Goal: Information Seeking & Learning: Learn about a topic

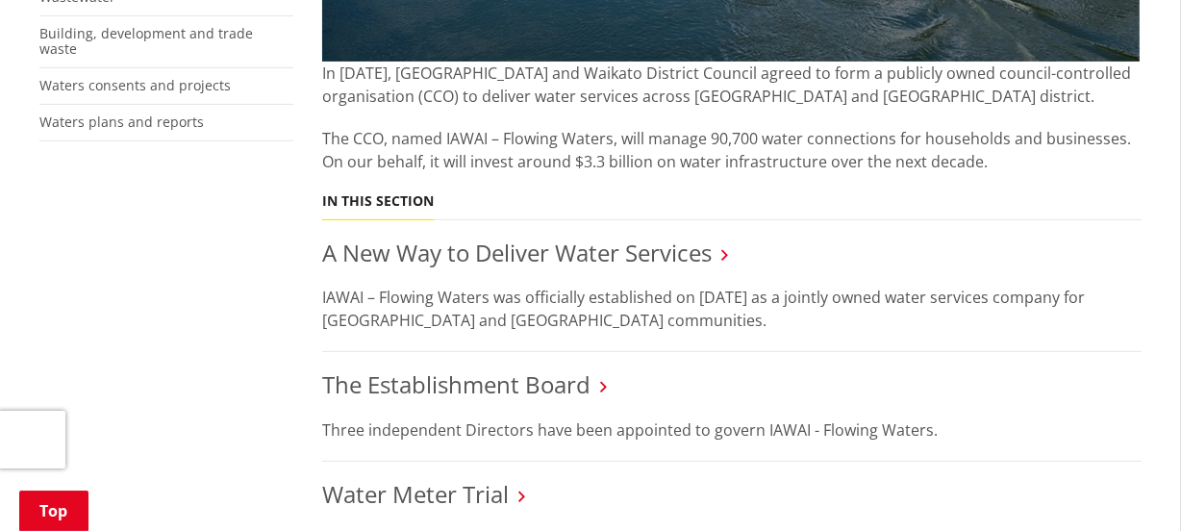
scroll to position [699, 0]
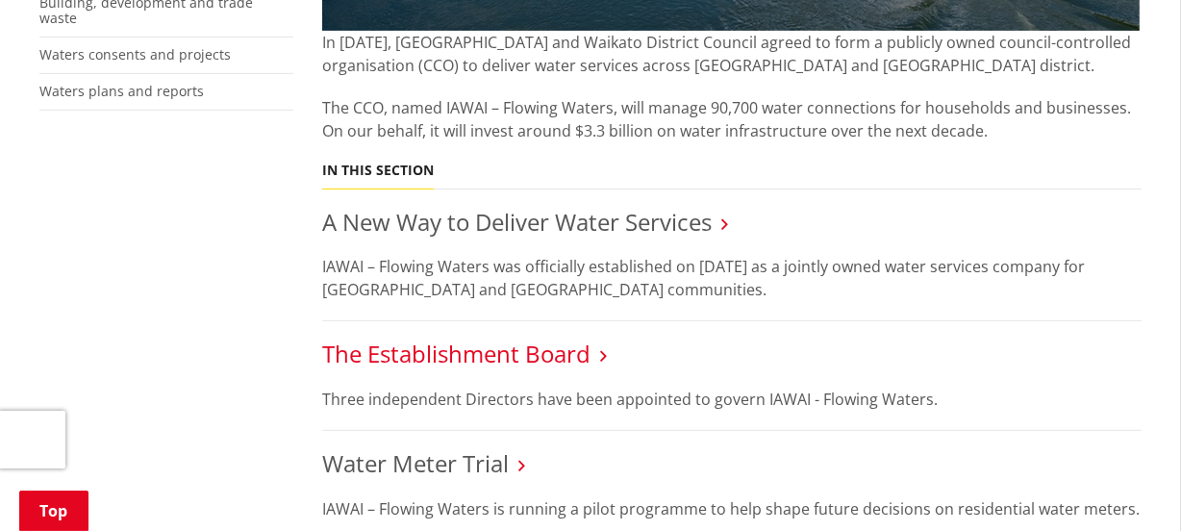
click at [504, 351] on link "The Establishment Board" at bounding box center [456, 354] width 268 height 32
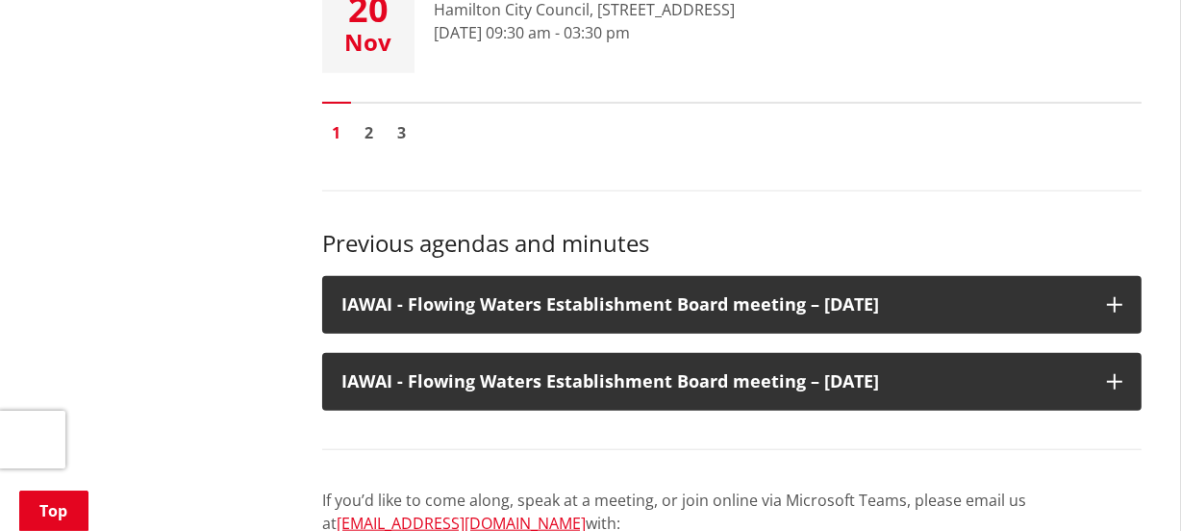
scroll to position [1573, 0]
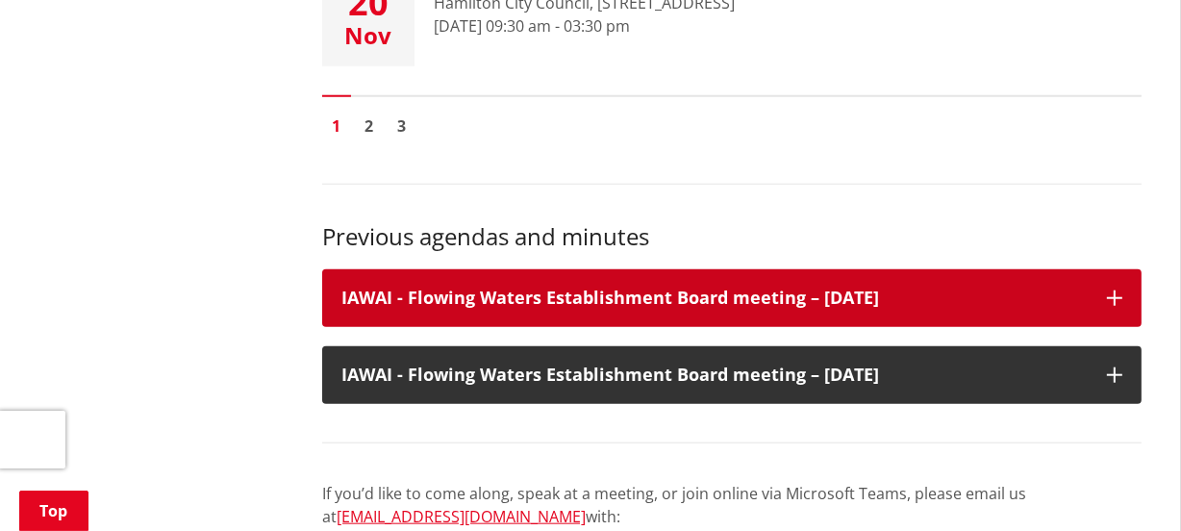
click at [657, 289] on h3 "IAWAI - Flowing Waters Establishment Board meeting – 25 July 2025" at bounding box center [714, 298] width 746 height 19
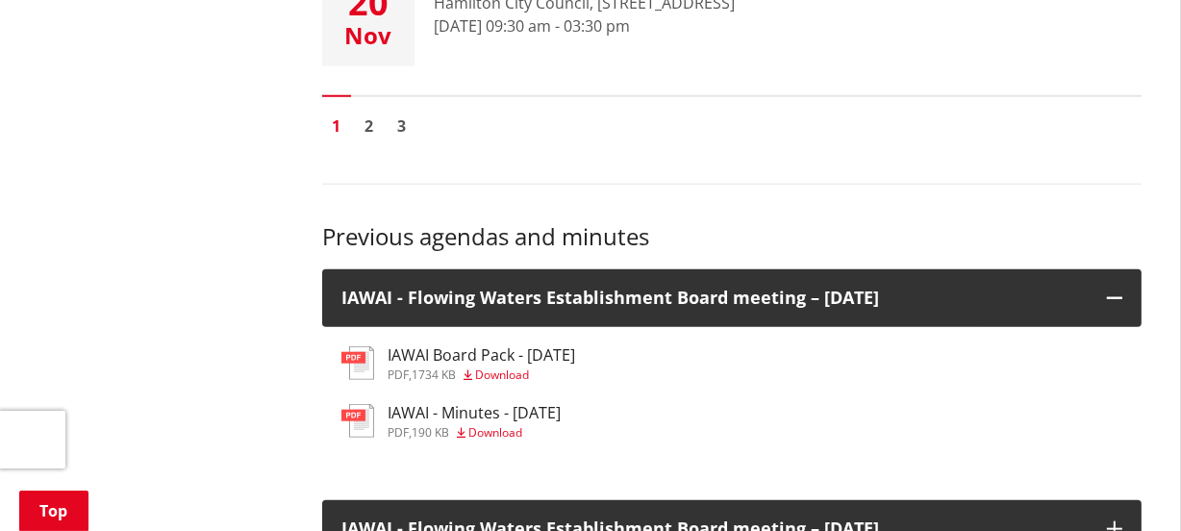
click at [434, 410] on h3 "IAWAI - Minutes - 25 July 2025" at bounding box center [474, 413] width 173 height 18
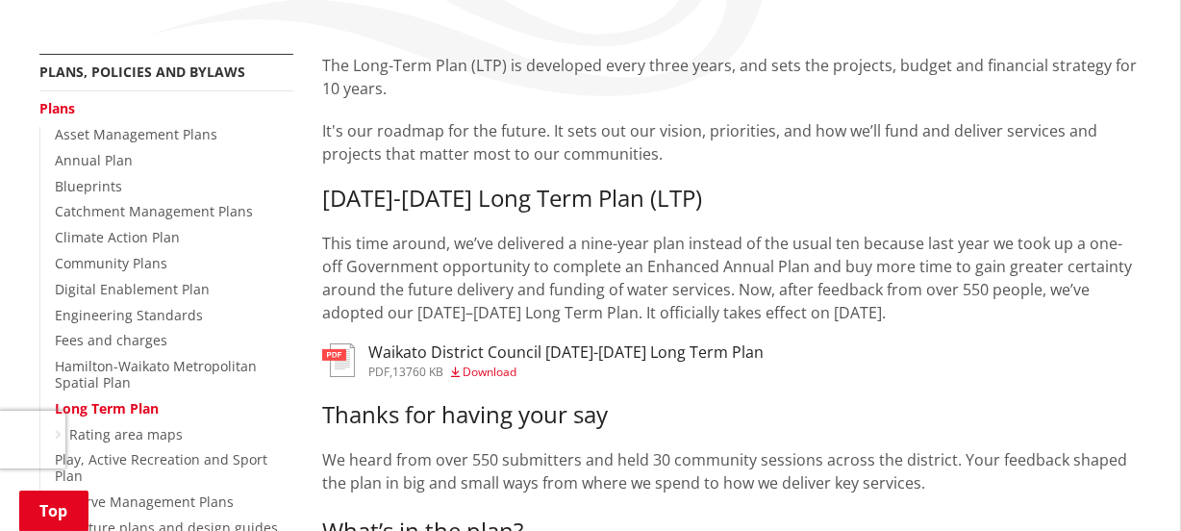
scroll to position [349, 0]
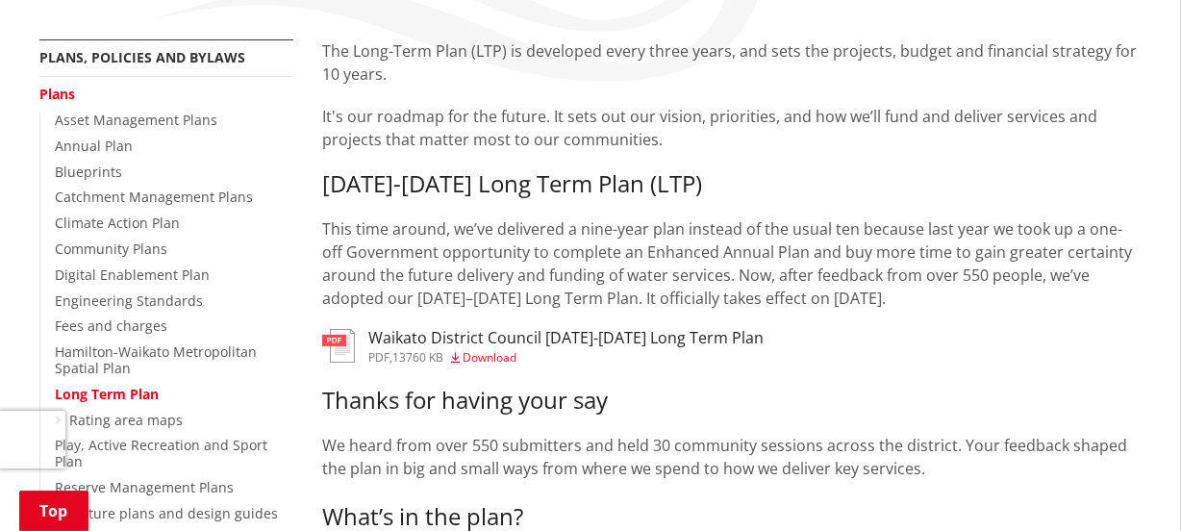
click at [441, 337] on h3 "Waikato District Council 2025-2034 Long Term Plan" at bounding box center [565, 338] width 395 height 18
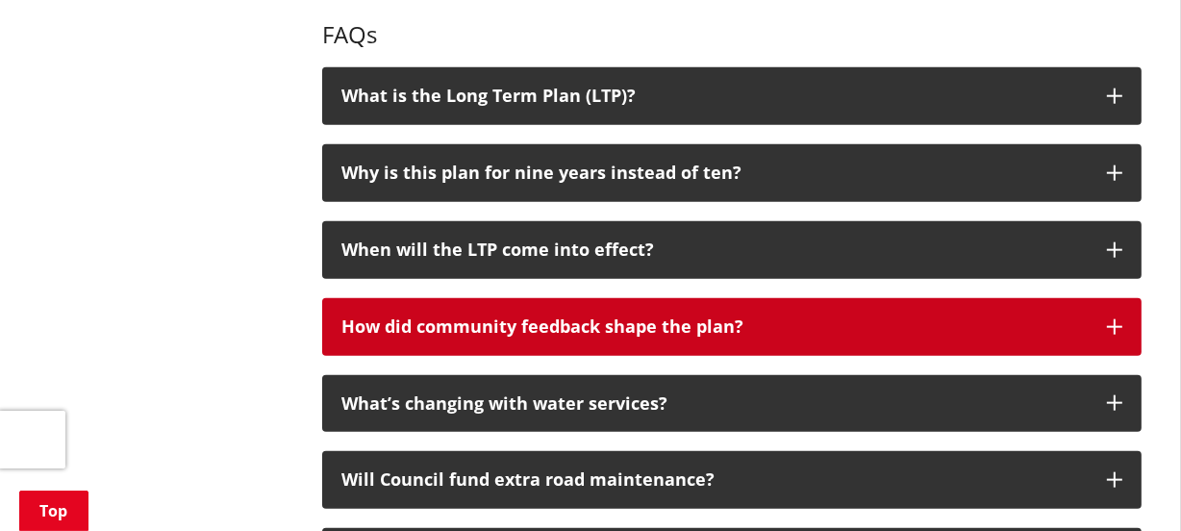
scroll to position [1923, 0]
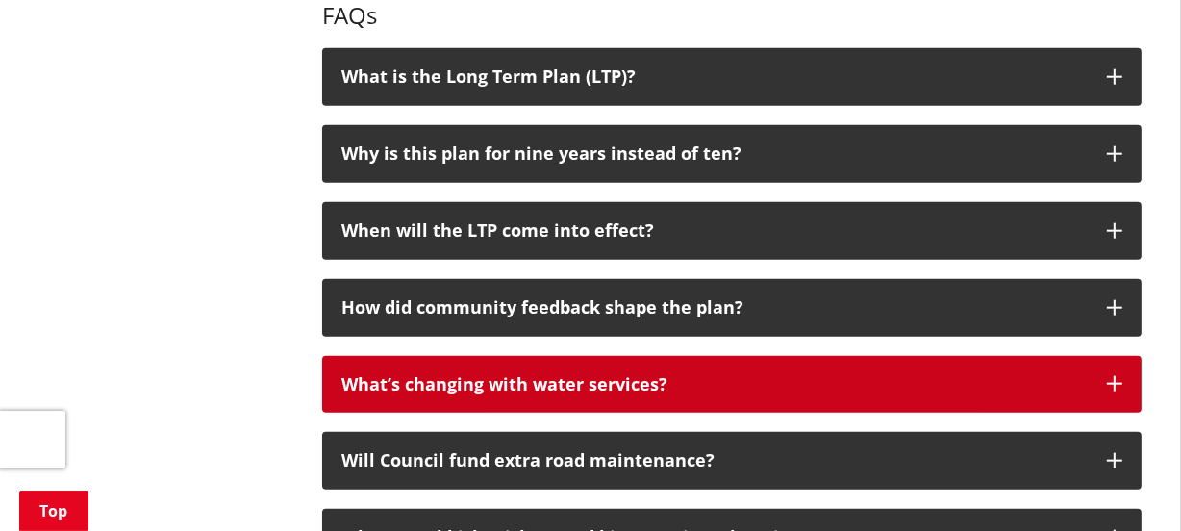
click at [1105, 356] on button "What’s changing with water services?" at bounding box center [731, 385] width 819 height 58
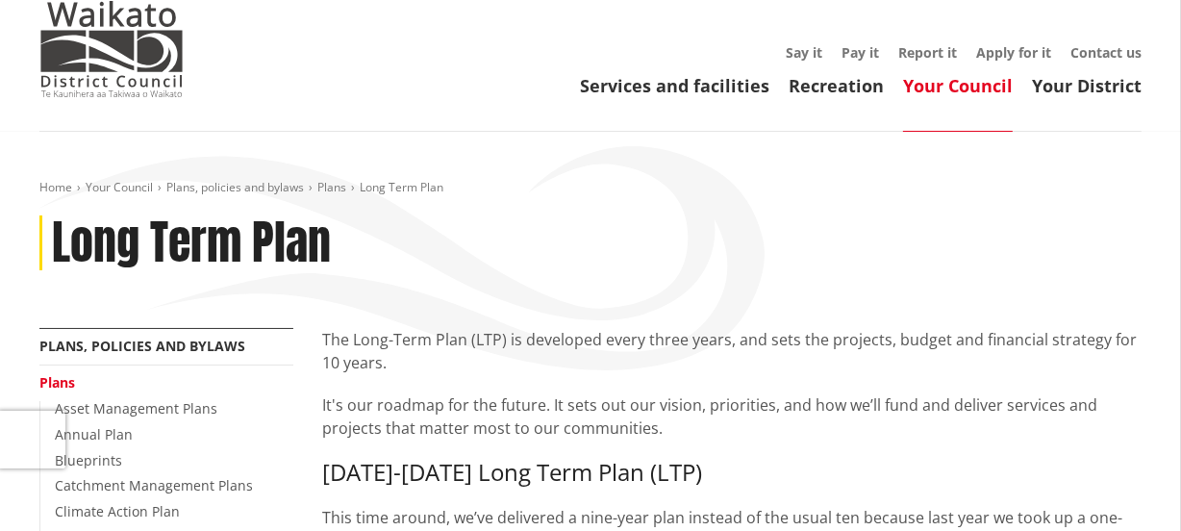
scroll to position [0, 0]
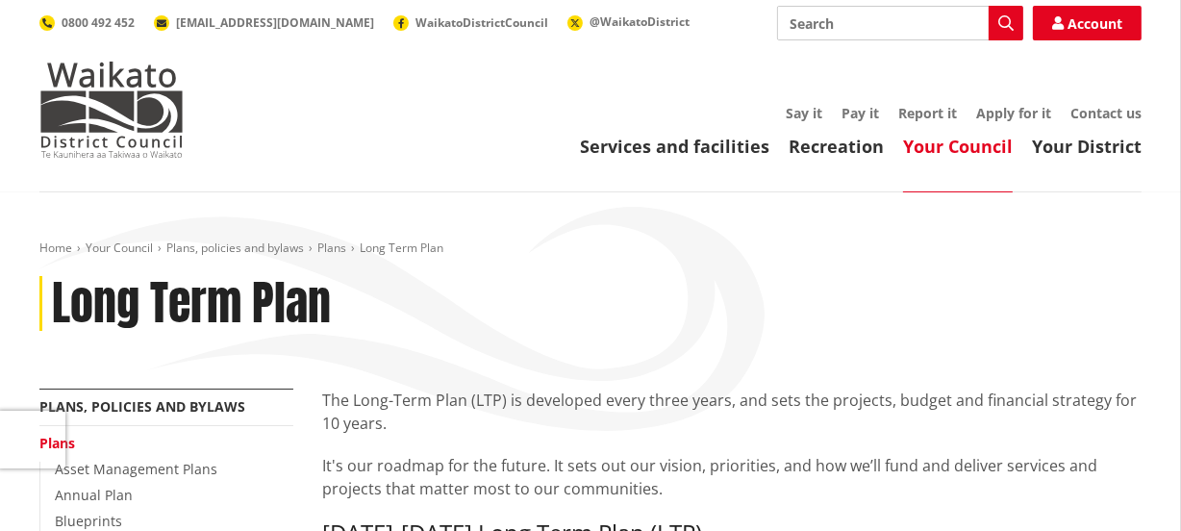
click at [810, 13] on input "Search" at bounding box center [900, 23] width 246 height 35
type input "flowing waters lisa"
click at [1012, 26] on icon "button" at bounding box center [1005, 22] width 15 height 15
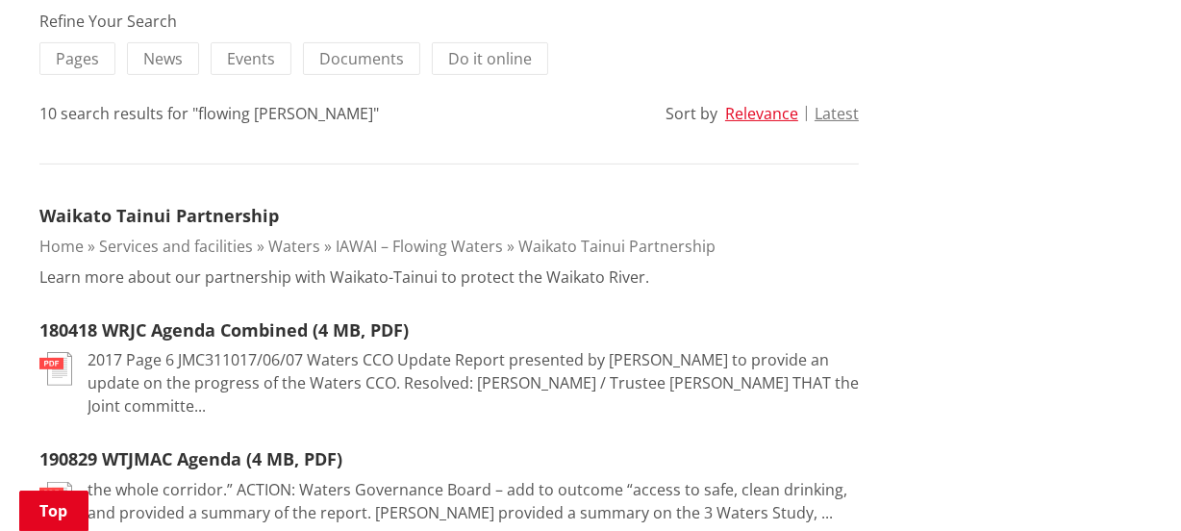
scroll to position [524, 0]
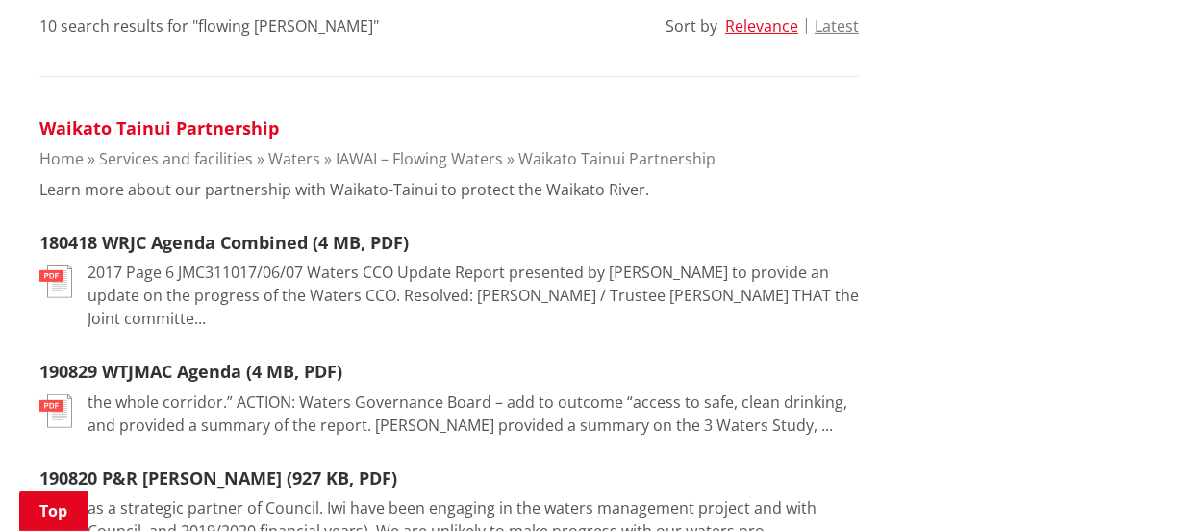
click at [155, 122] on link "Waikato Tainui Partnership" at bounding box center [158, 127] width 239 height 23
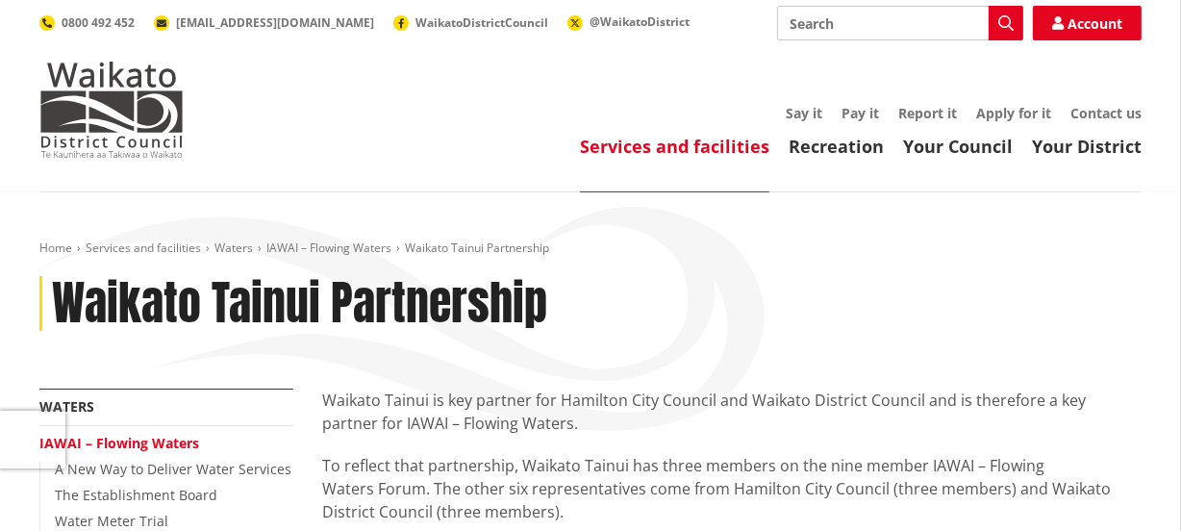
scroll to position [87, 0]
